Goal: Information Seeking & Learning: Learn about a topic

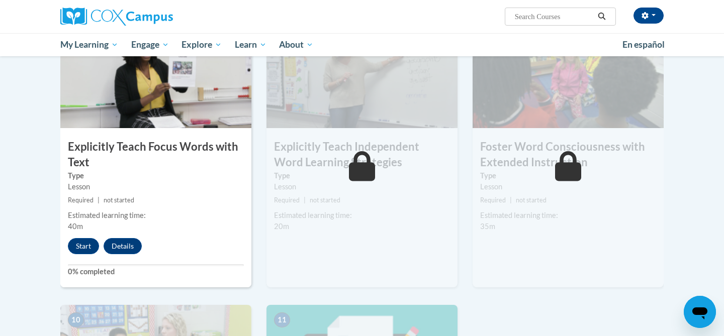
scroll to position [793, 0]
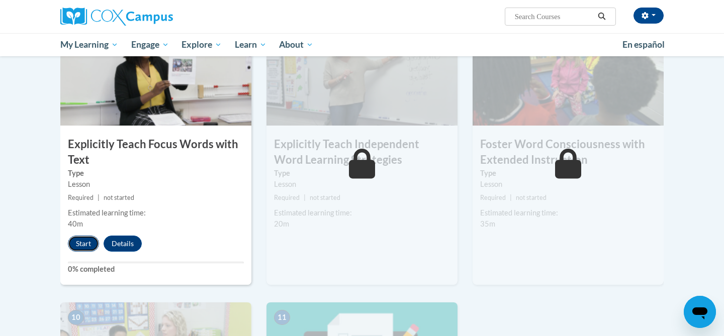
click at [83, 240] on button "Start" at bounding box center [83, 244] width 31 height 16
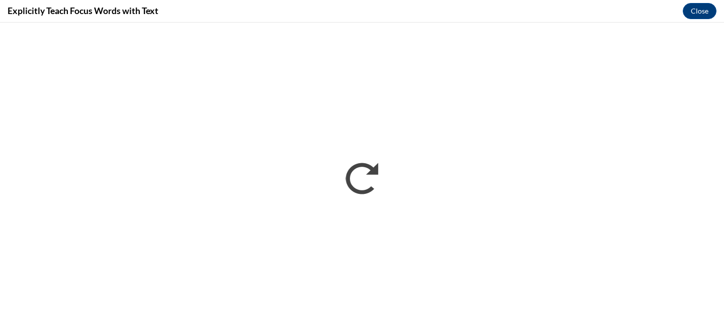
scroll to position [0, 0]
